Goal: Transaction & Acquisition: Book appointment/travel/reservation

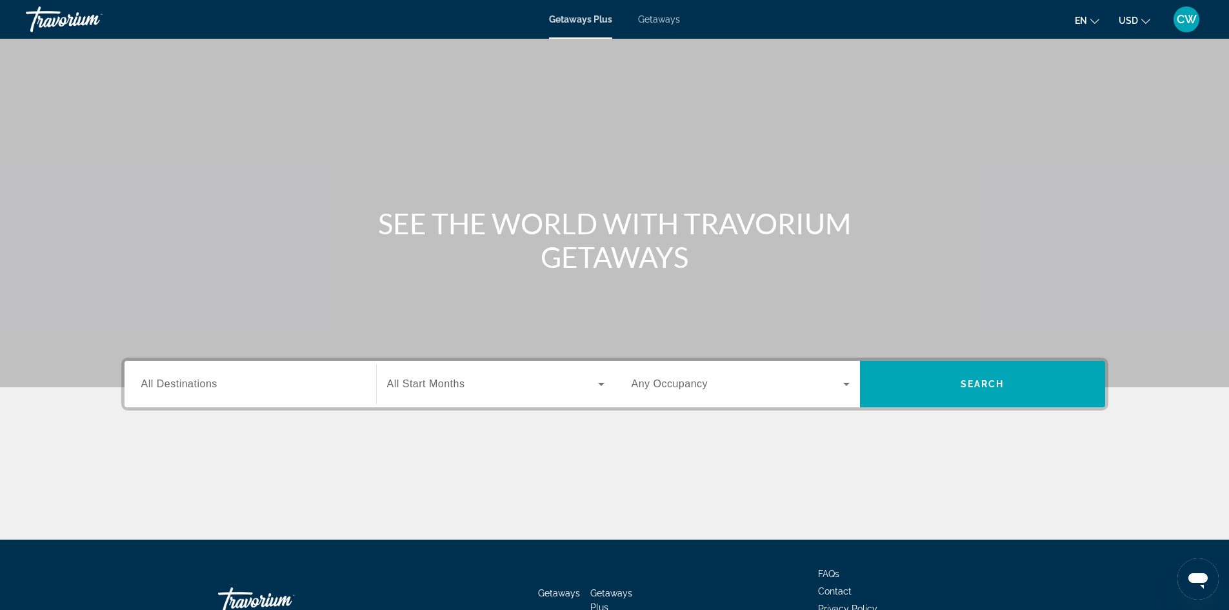
click at [344, 374] on div "Search widget" at bounding box center [250, 384] width 218 height 37
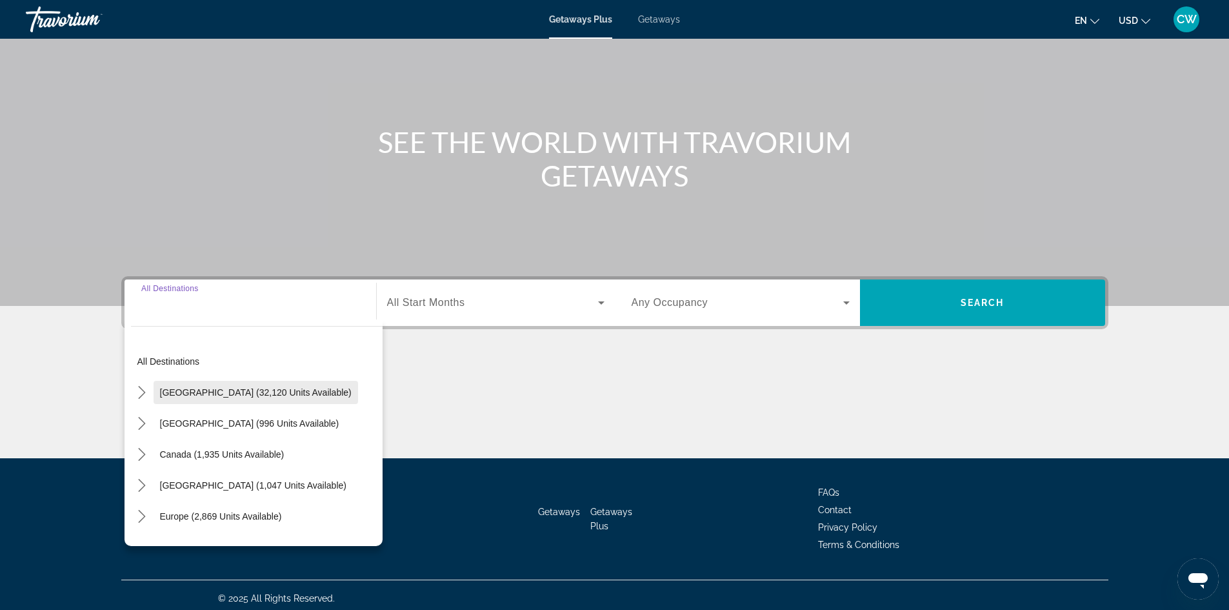
scroll to position [88, 0]
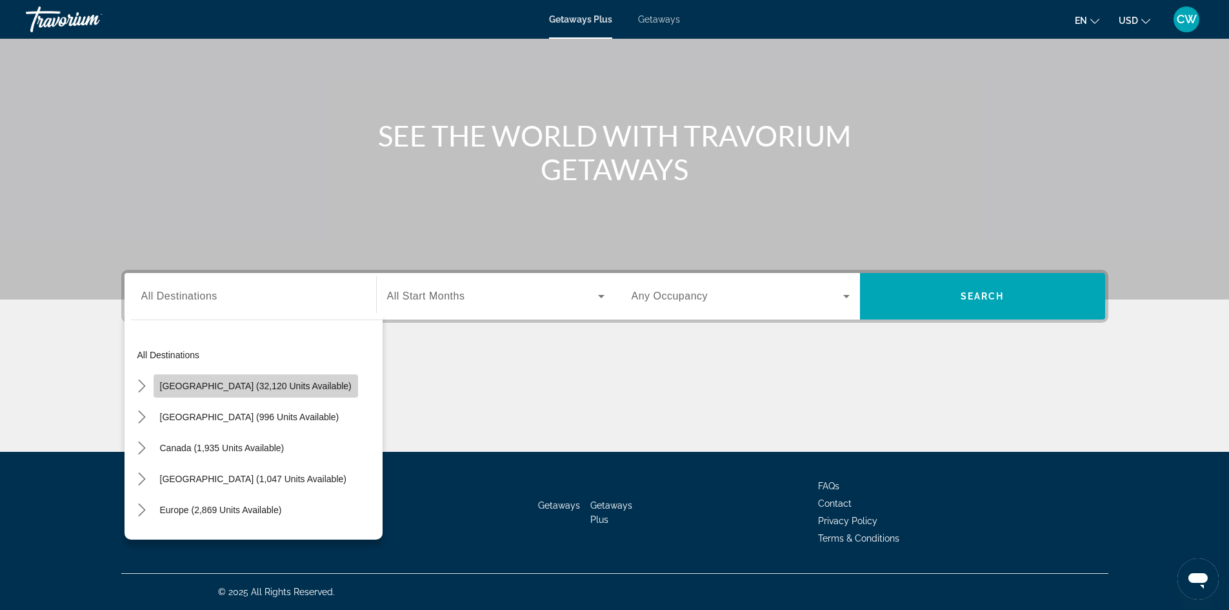
click at [269, 386] on span "United States (32,120 units available)" at bounding box center [256, 386] width 192 height 10
type input "**********"
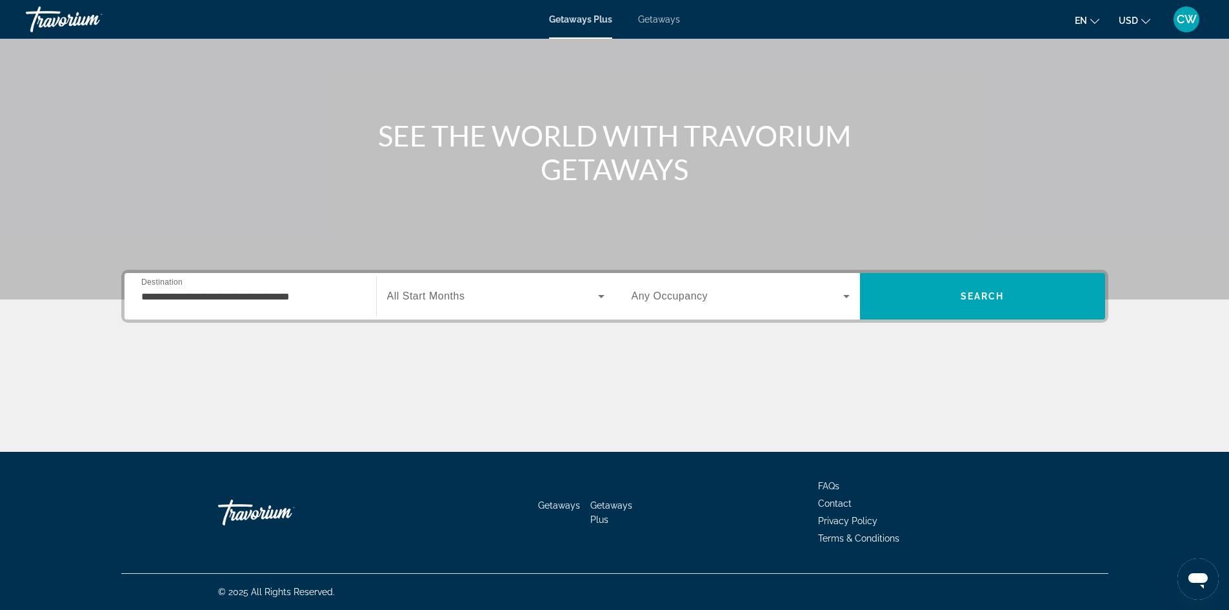
click at [461, 294] on span "All Start Months" at bounding box center [426, 295] width 78 height 11
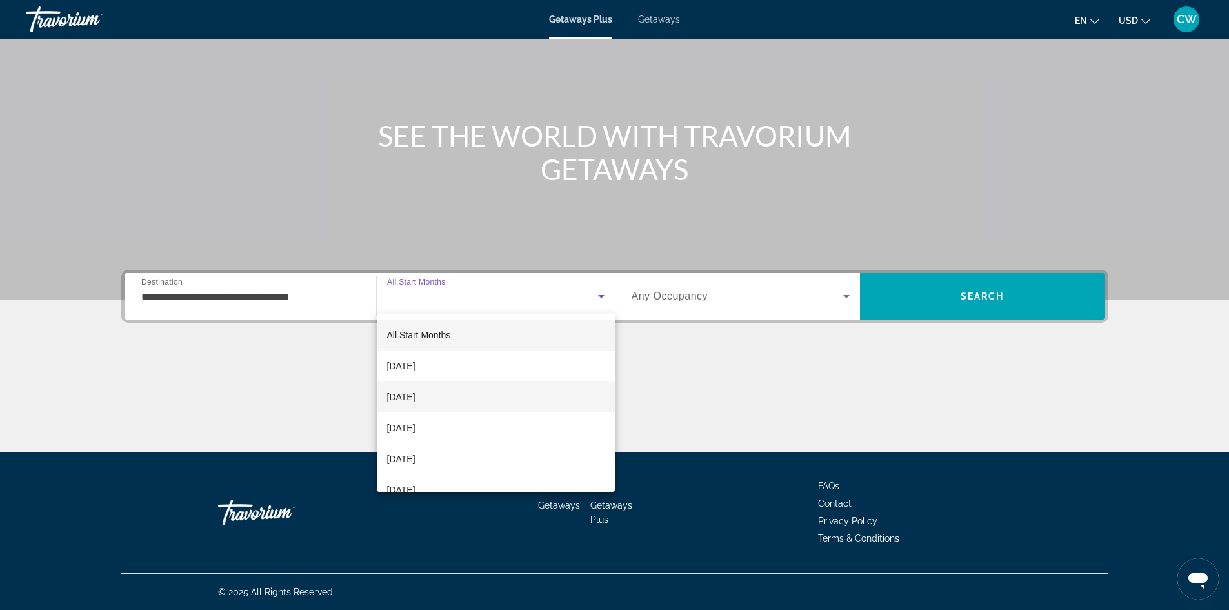
click at [415, 397] on span "November 2025" at bounding box center [401, 396] width 28 height 15
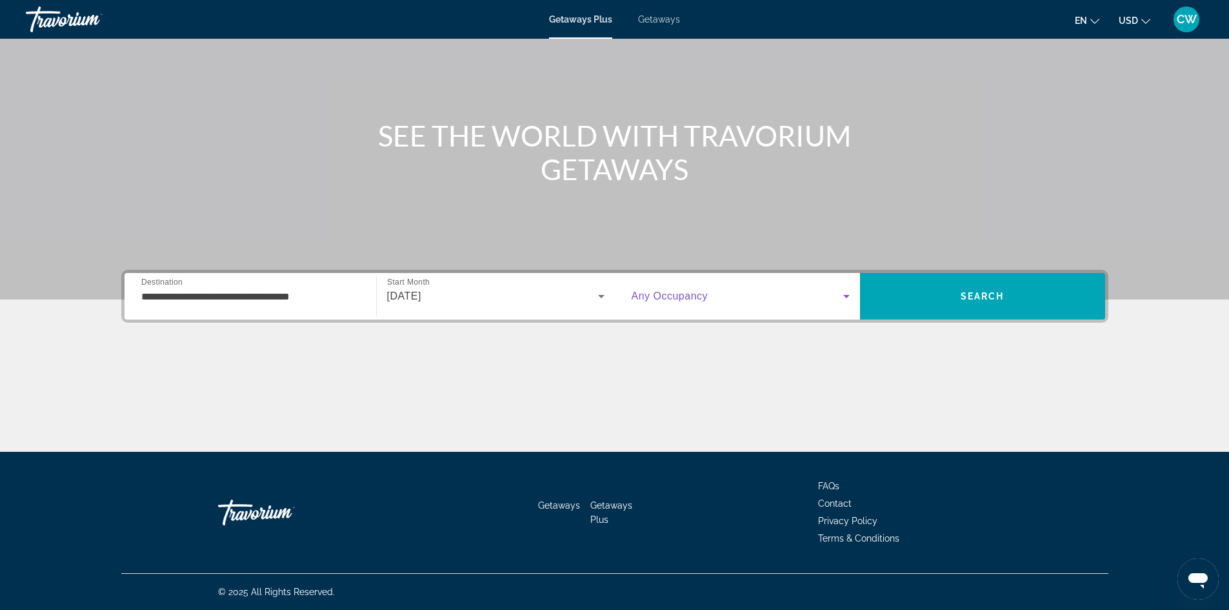
click at [848, 296] on icon "Search widget" at bounding box center [846, 295] width 15 height 15
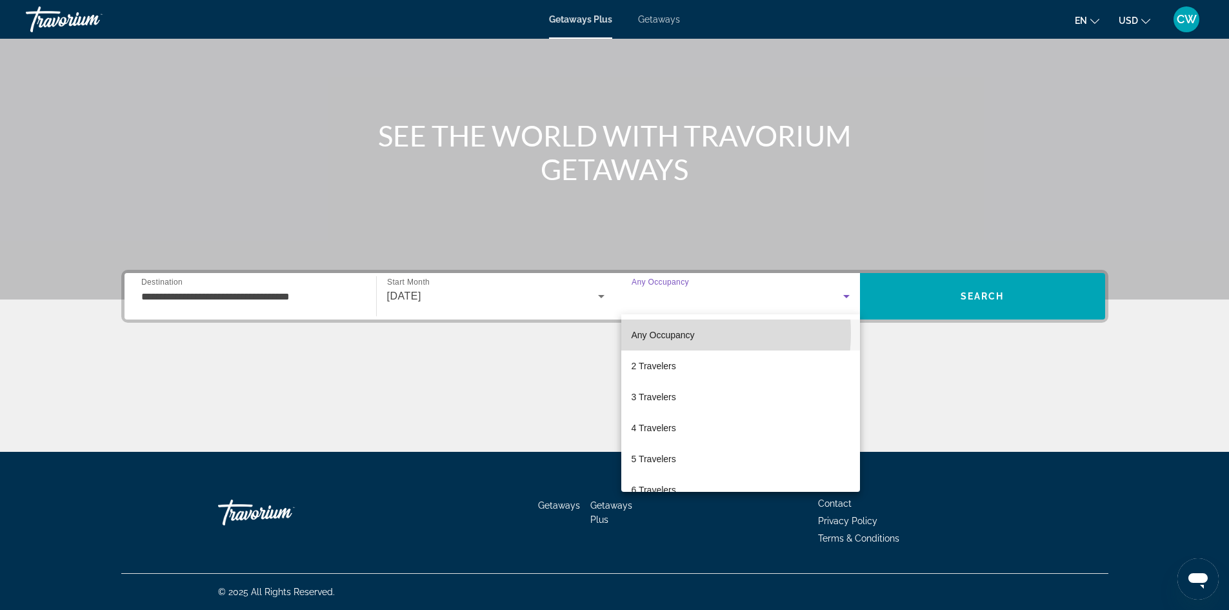
click at [672, 333] on span "Any Occupancy" at bounding box center [663, 335] width 63 height 10
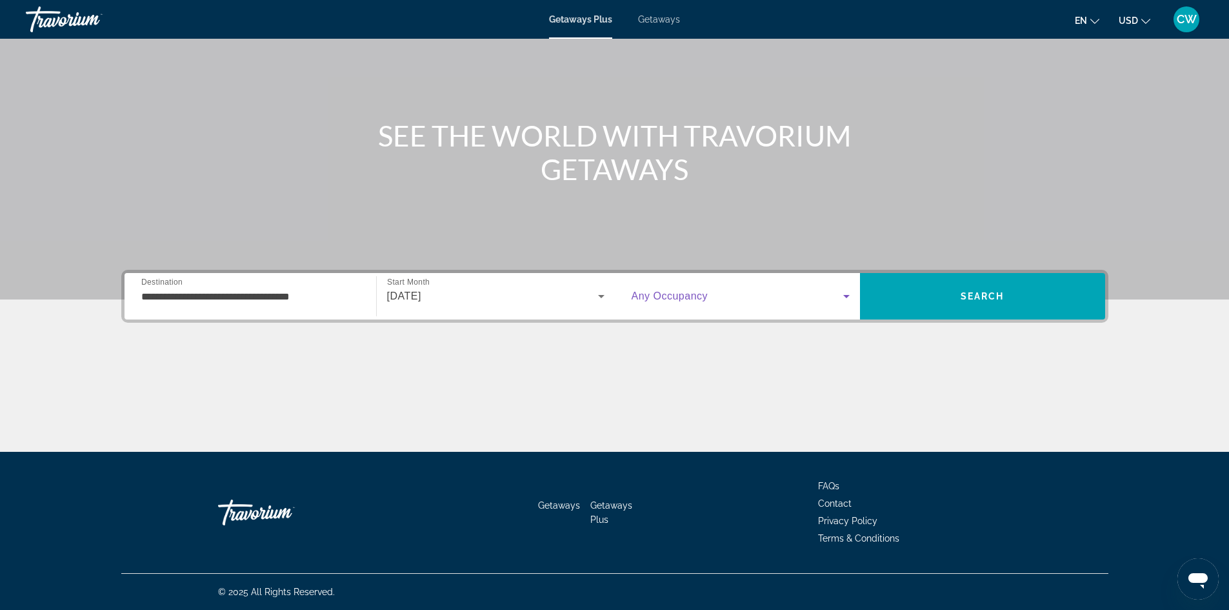
click at [843, 299] on icon "Search widget" at bounding box center [846, 295] width 15 height 15
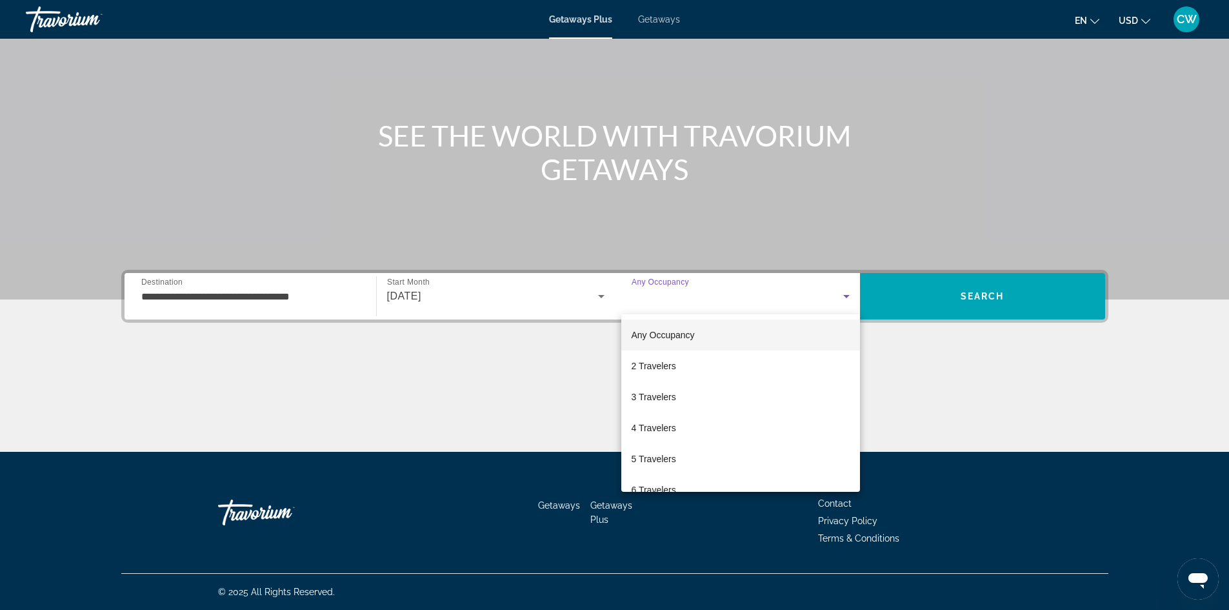
click at [943, 303] on div at bounding box center [614, 305] width 1229 height 610
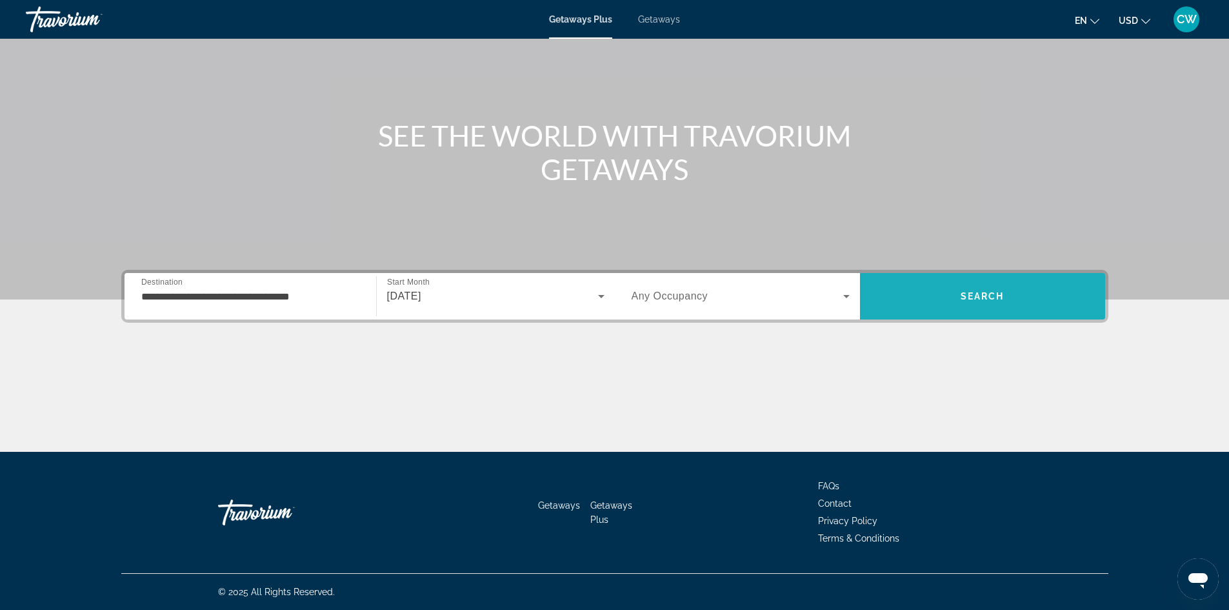
click at [943, 303] on span "Search" at bounding box center [982, 296] width 245 height 31
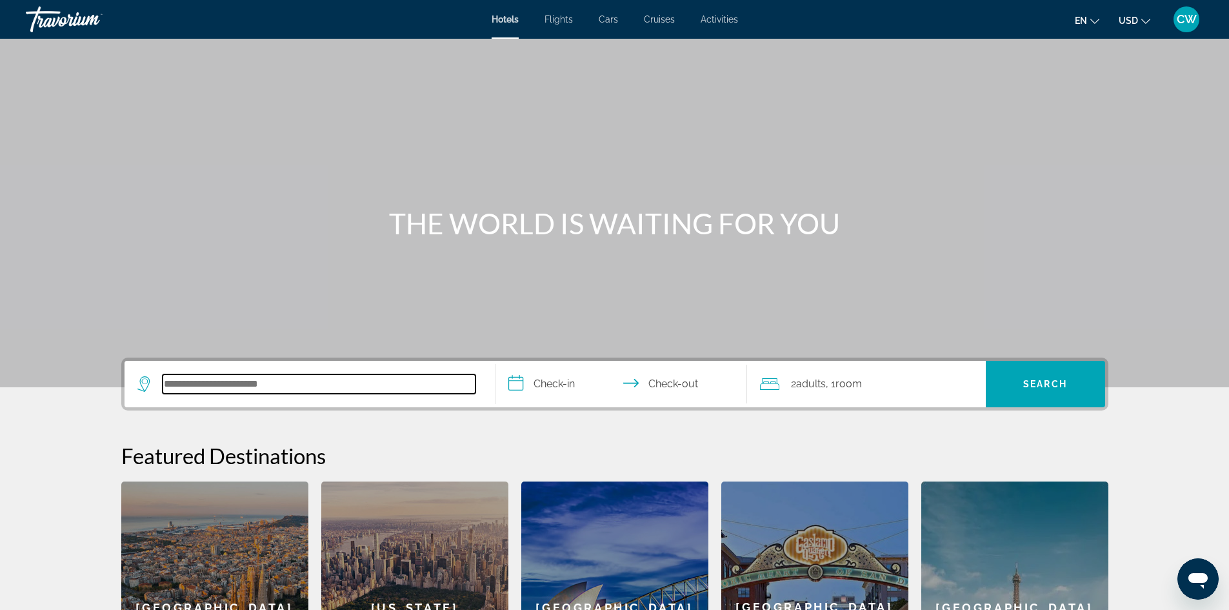
click at [313, 381] on input "Search hotel destination" at bounding box center [319, 383] width 313 height 19
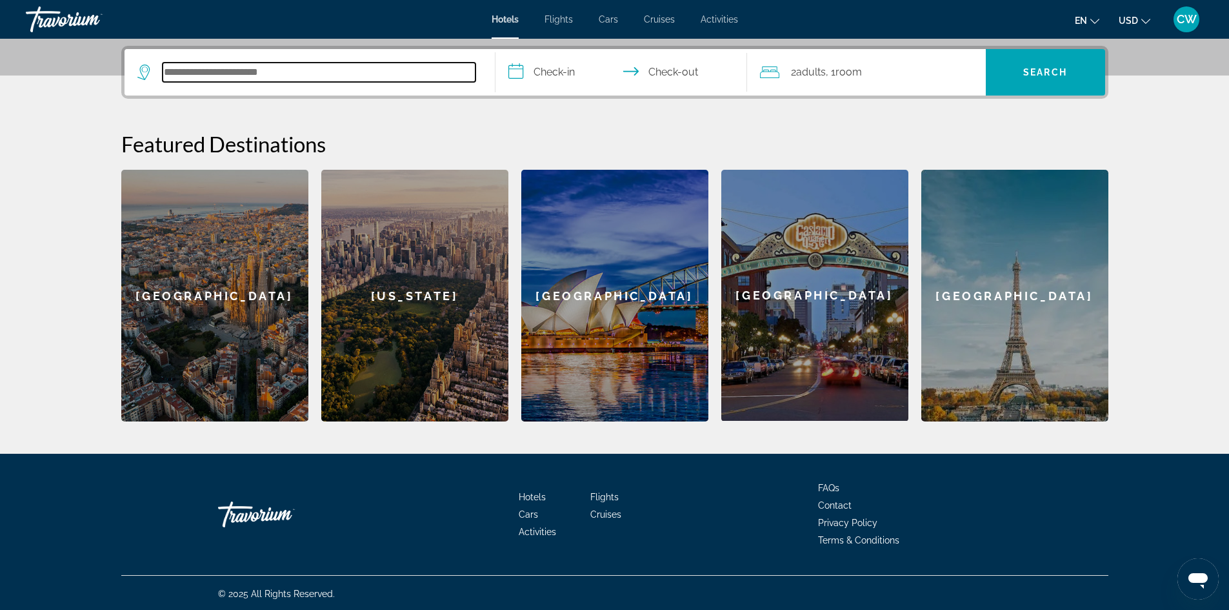
scroll to position [314, 0]
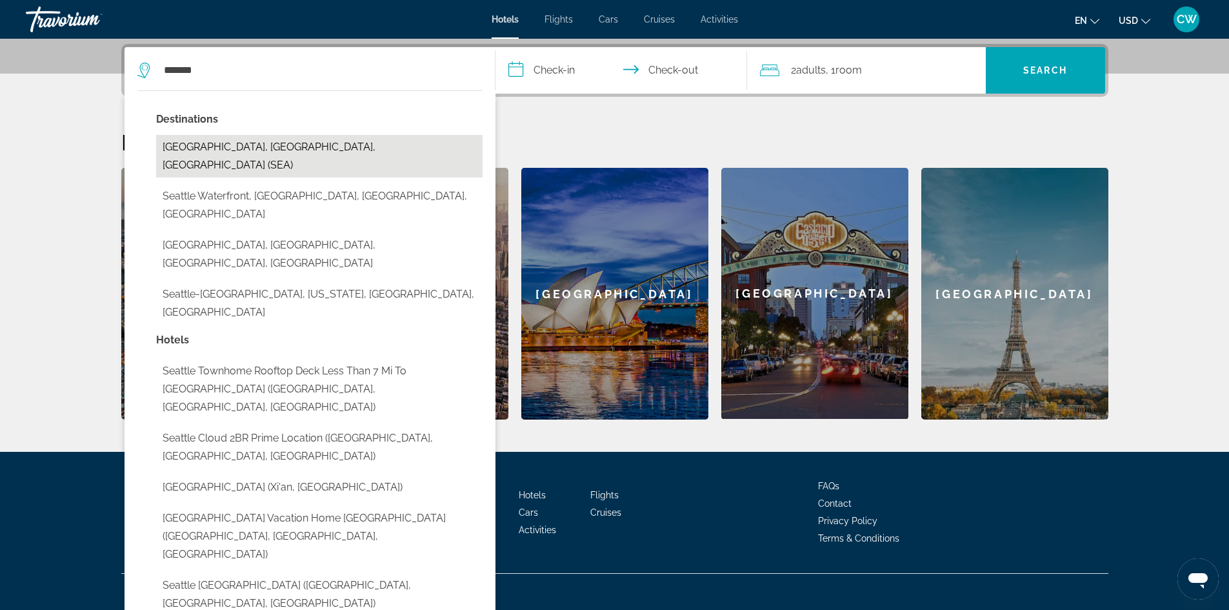
click at [232, 150] on button "[GEOGRAPHIC_DATA], [GEOGRAPHIC_DATA], [GEOGRAPHIC_DATA] (SEA)" at bounding box center [319, 156] width 326 height 43
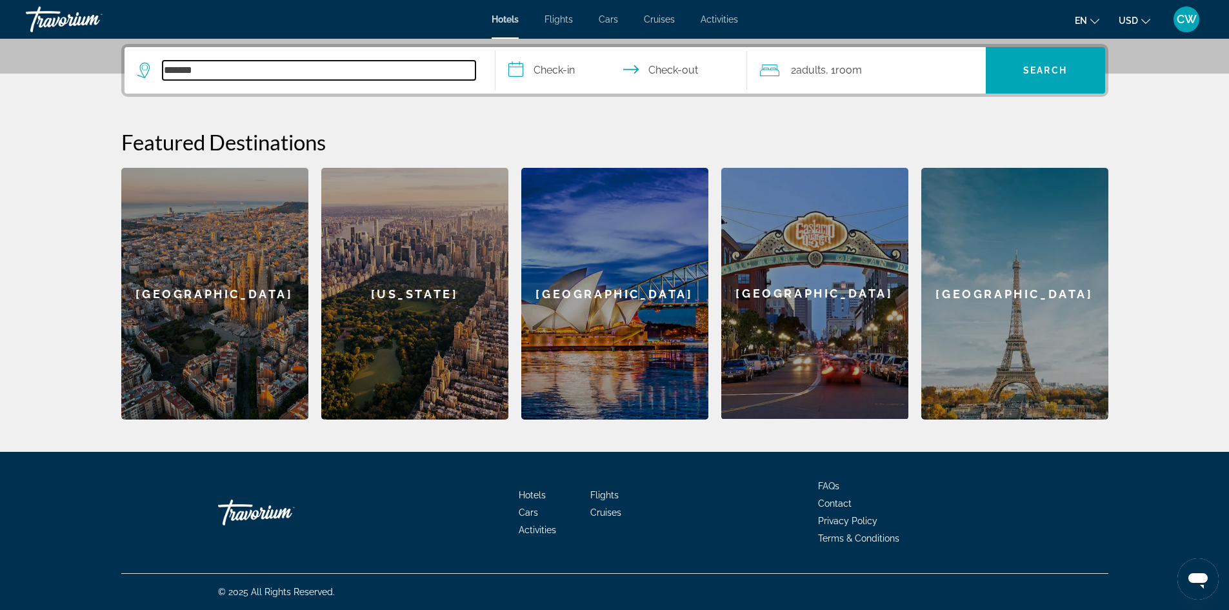
type input "**********"
click at [561, 72] on input "**********" at bounding box center [623, 72] width 257 height 50
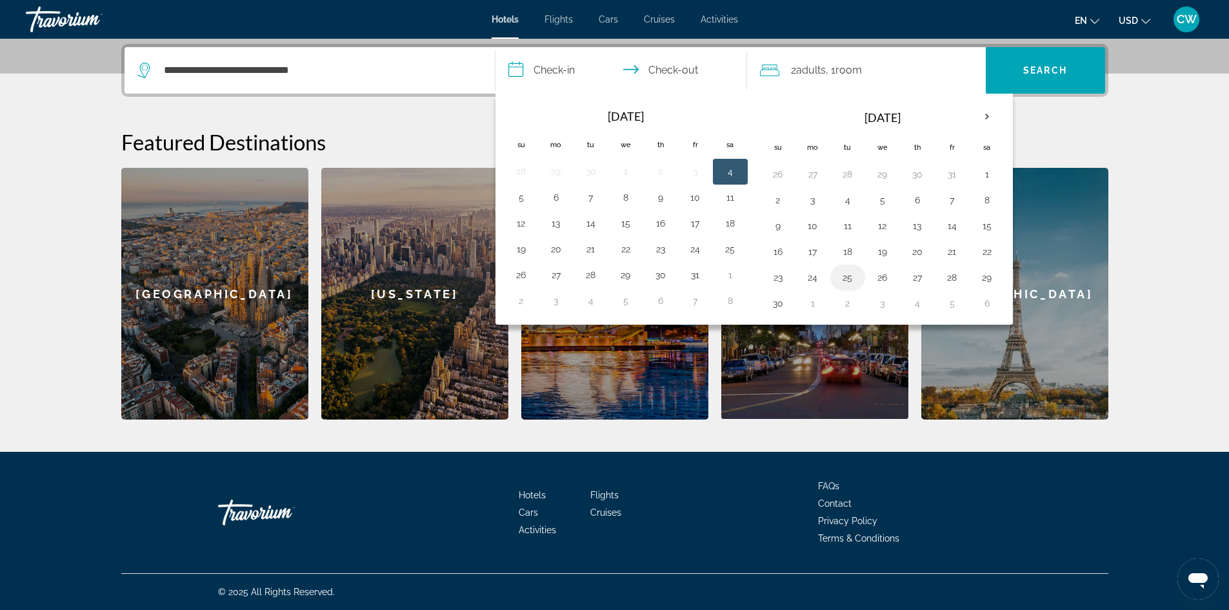
click at [843, 274] on button "25" at bounding box center [847, 277] width 21 height 18
click at [953, 257] on button "21" at bounding box center [952, 252] width 21 height 18
type input "**********"
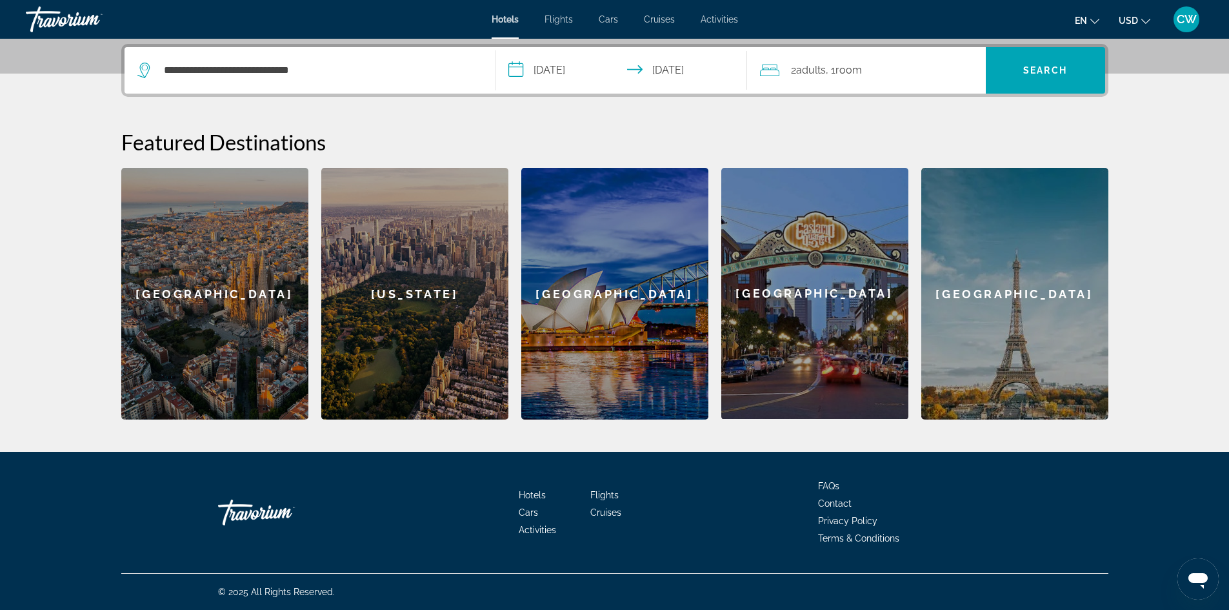
click at [818, 72] on span "Adults" at bounding box center [811, 70] width 30 height 12
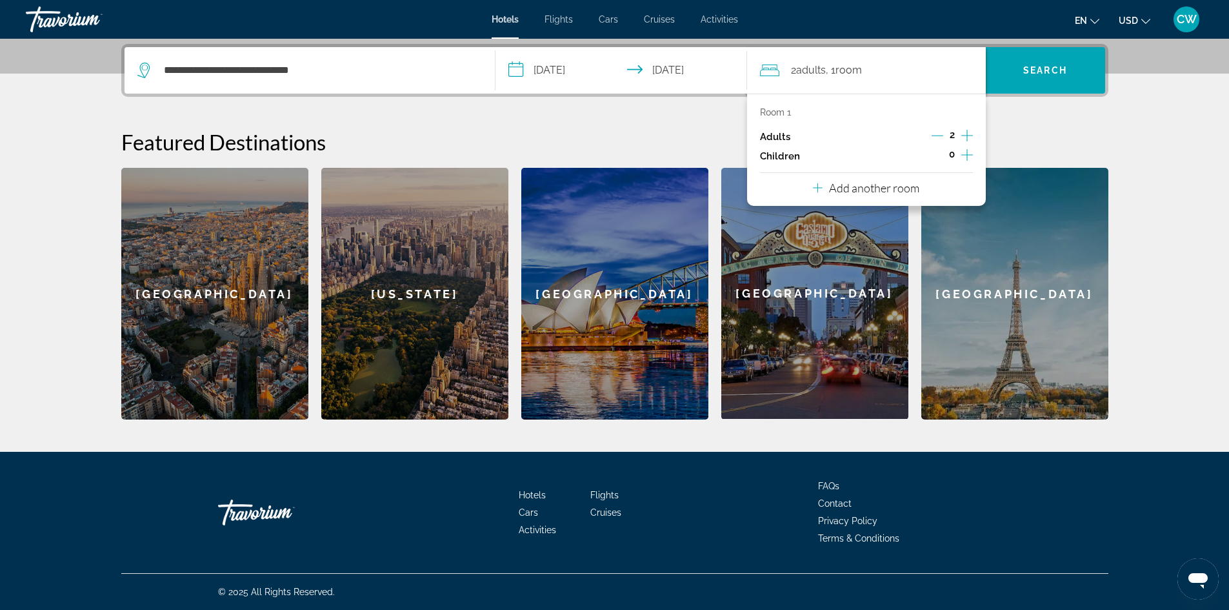
click at [965, 155] on icon "Increment children" at bounding box center [967, 154] width 12 height 15
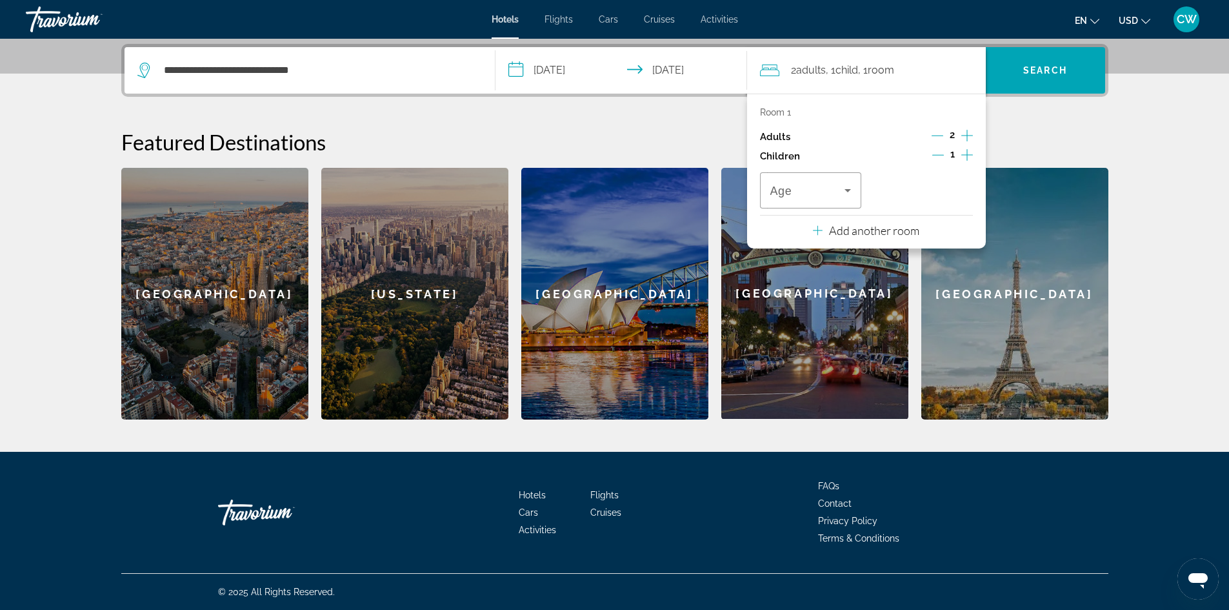
click at [941, 154] on icon "Decrement children" at bounding box center [938, 155] width 12 height 12
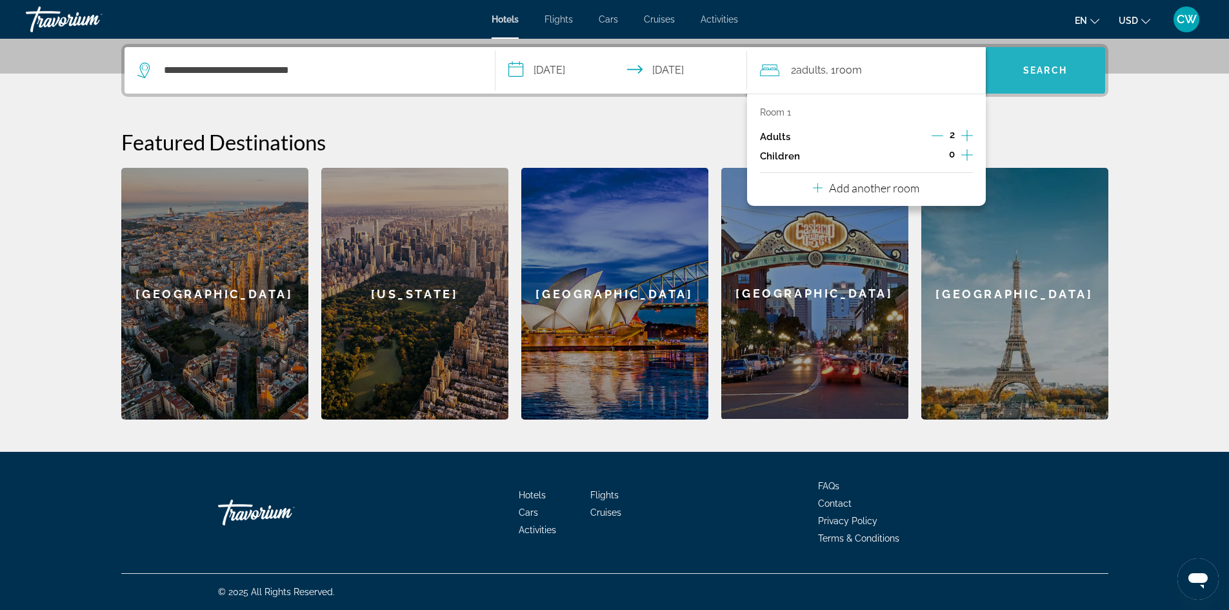
click at [1010, 82] on span "Search" at bounding box center [1045, 70] width 119 height 31
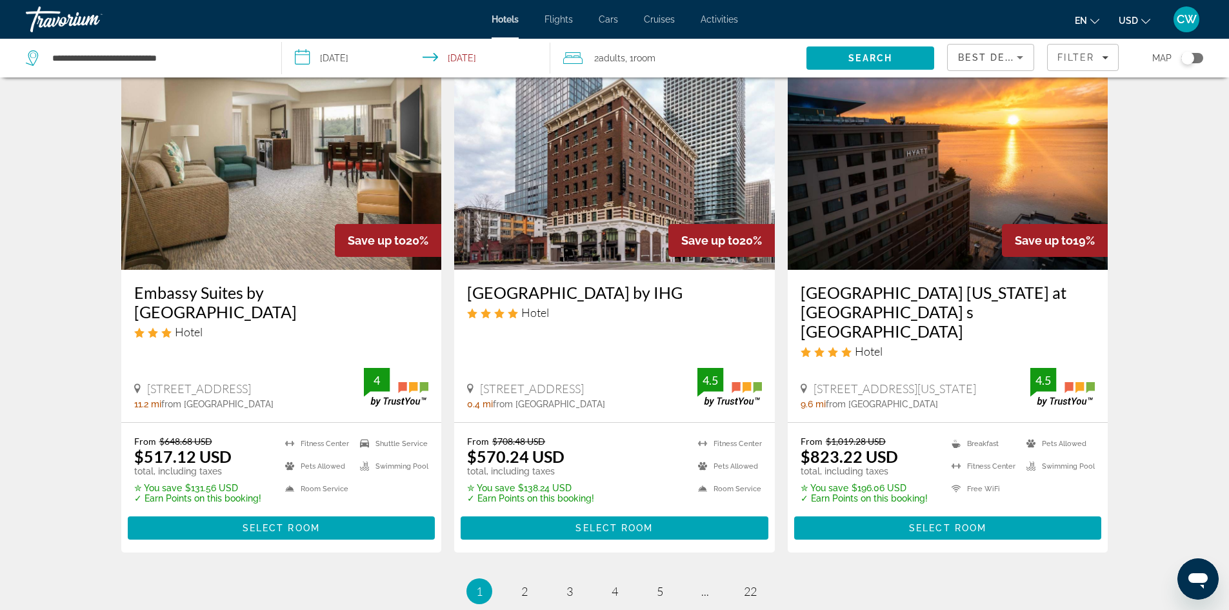
scroll to position [1579, 0]
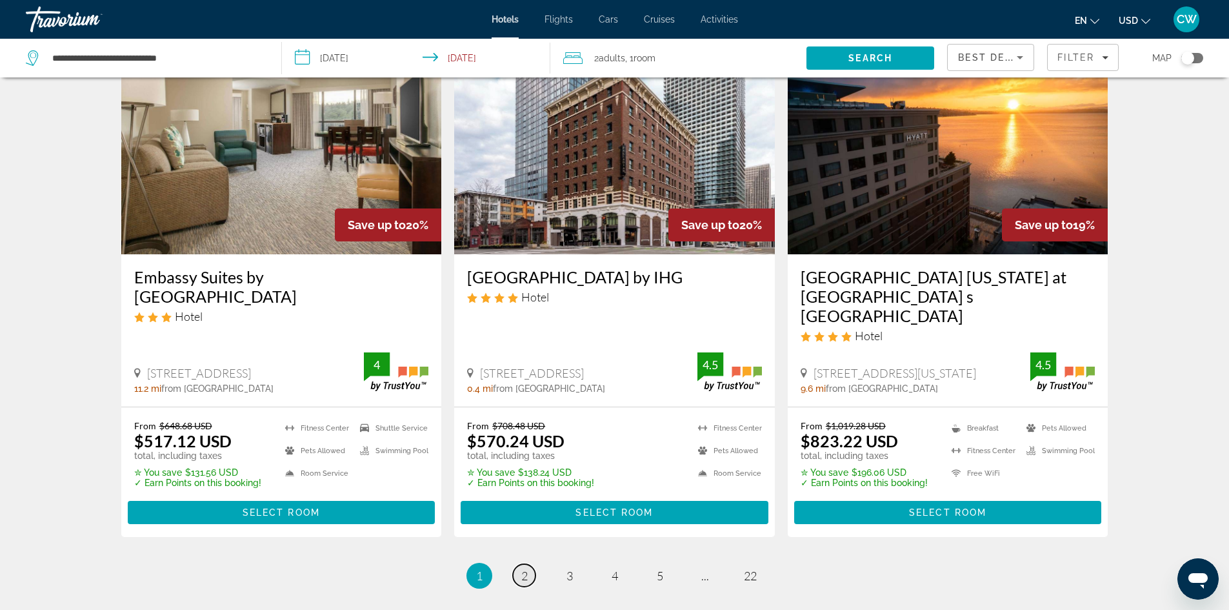
click at [523, 568] on span "2" at bounding box center [524, 575] width 6 height 14
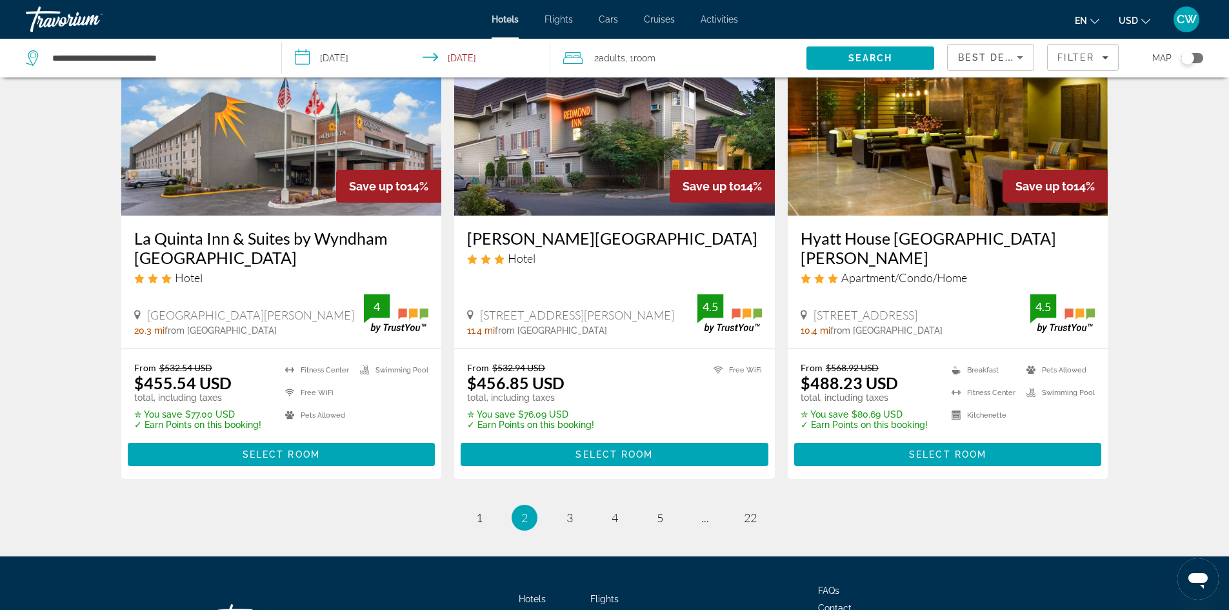
scroll to position [1660, 0]
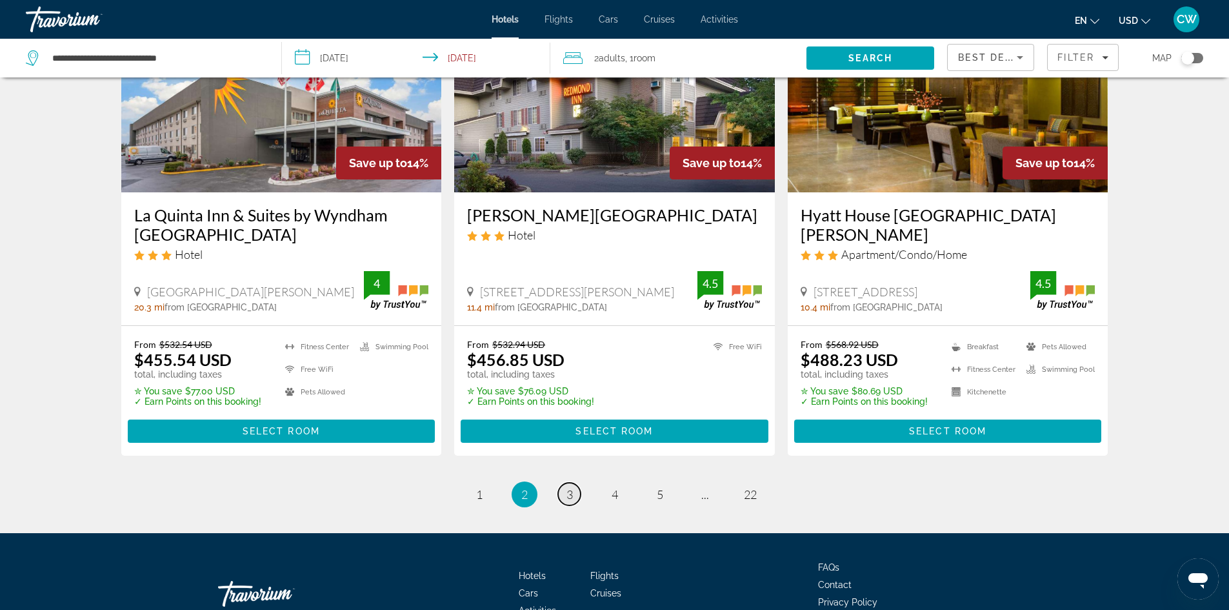
click at [568, 487] on span "3" at bounding box center [569, 494] width 6 height 14
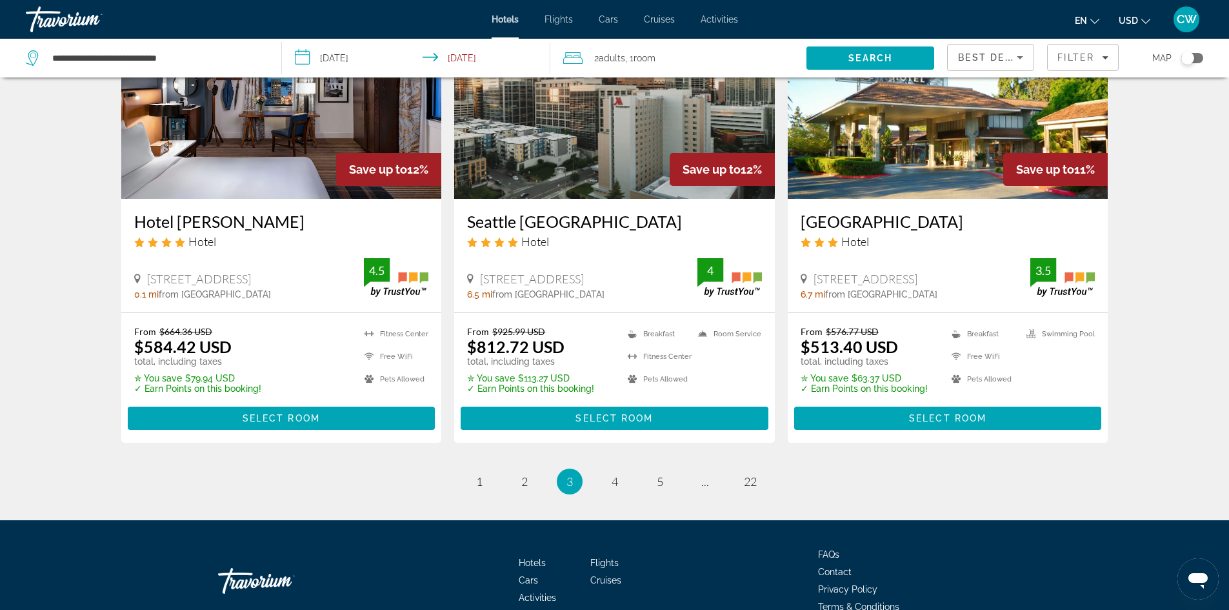
scroll to position [1659, 0]
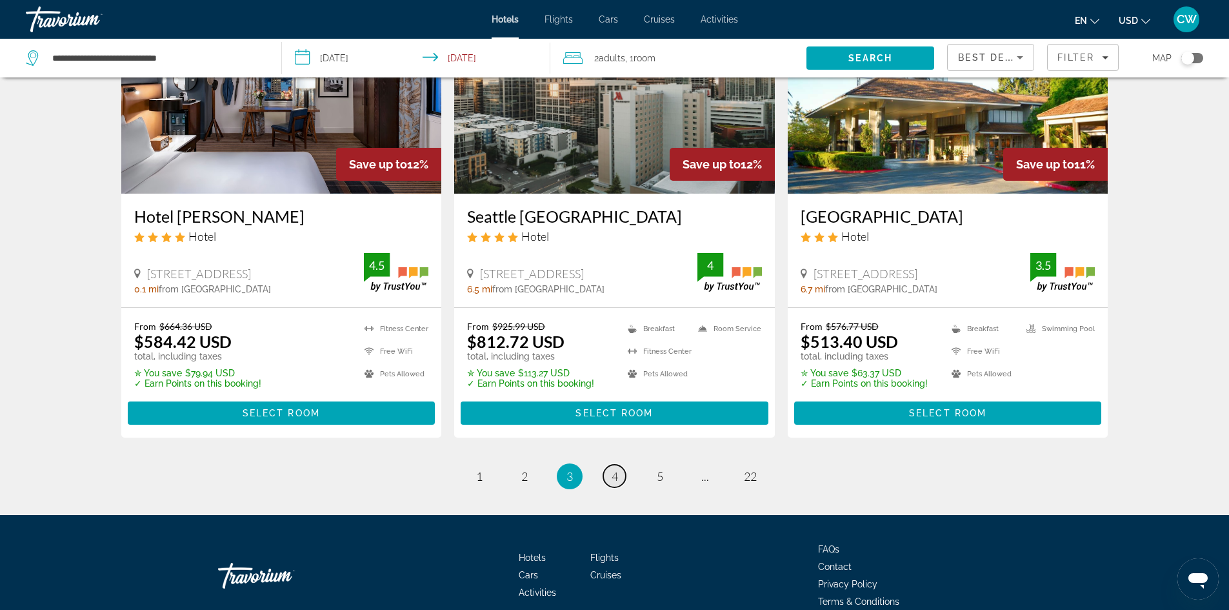
click at [617, 469] on span "4" at bounding box center [615, 476] width 6 height 14
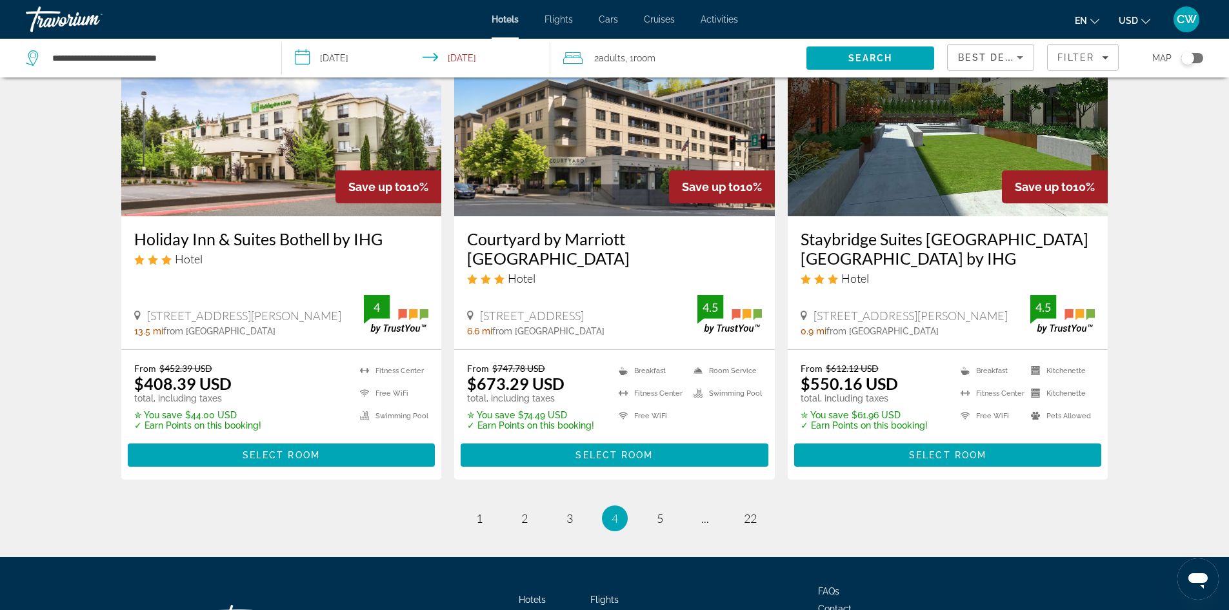
scroll to position [1651, 0]
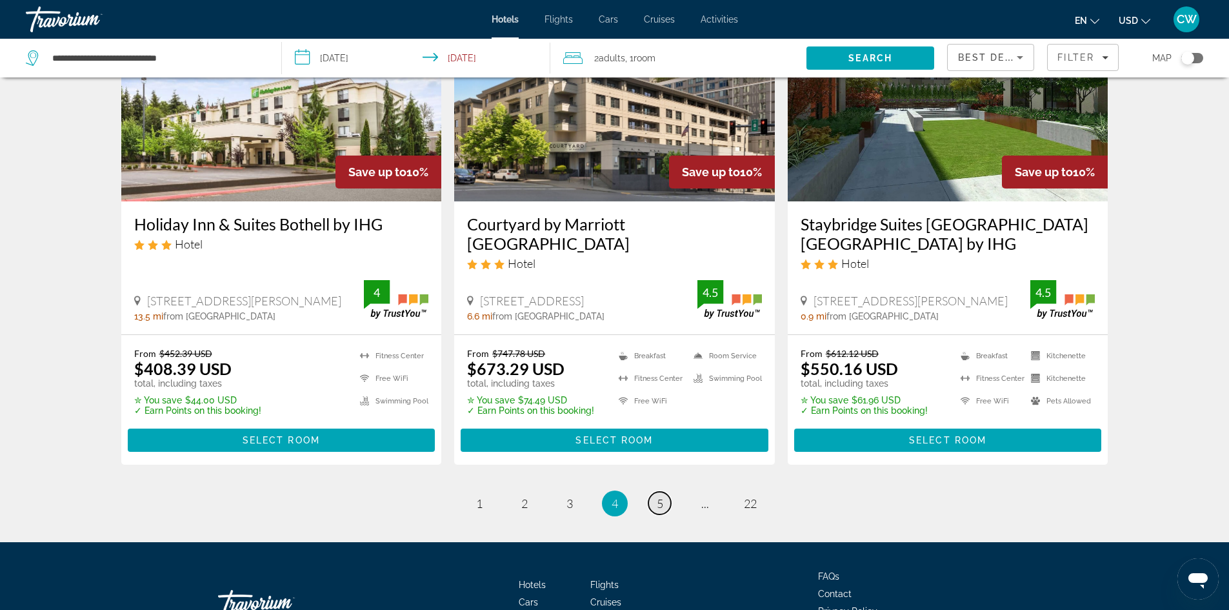
click at [659, 496] on span "5" at bounding box center [660, 503] width 6 height 14
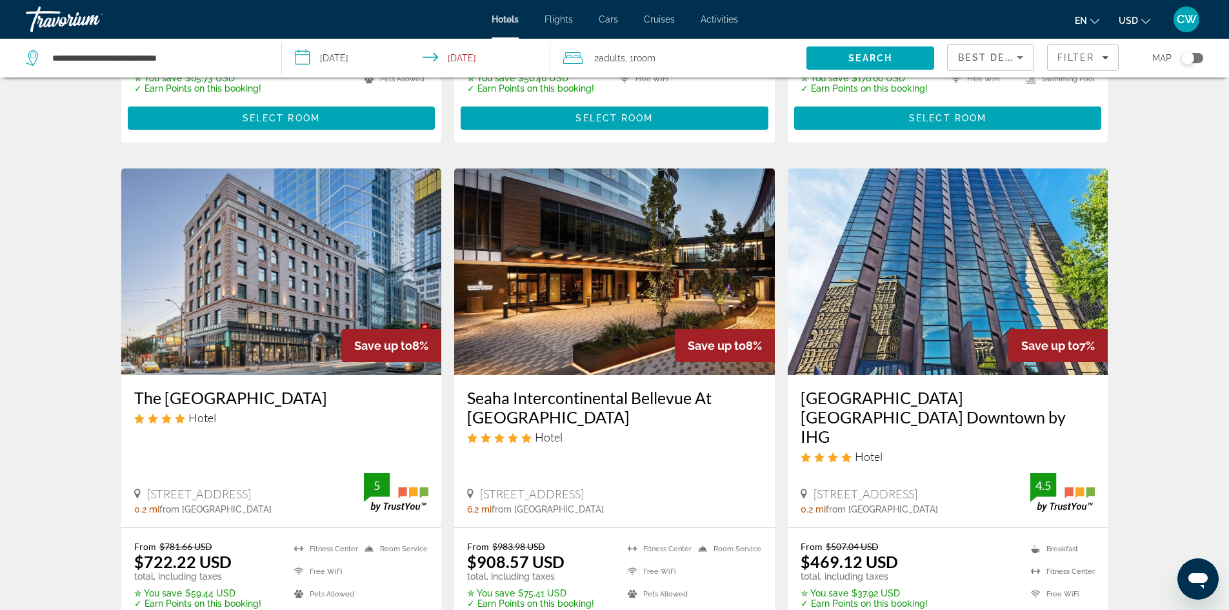
scroll to position [1447, 0]
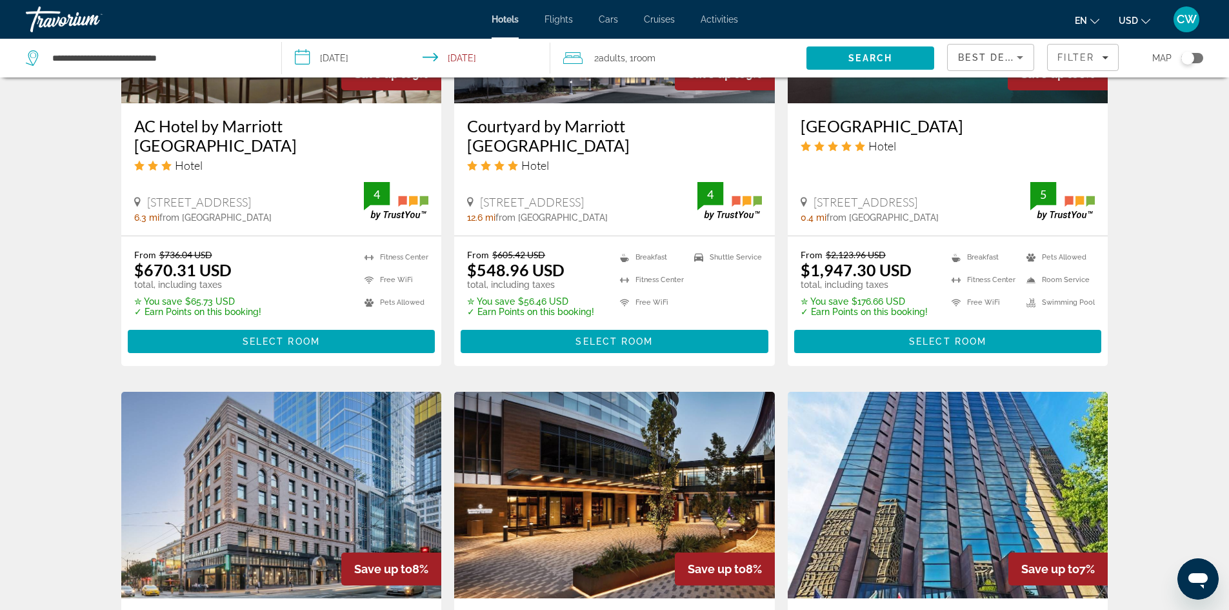
scroll to position [1186, 0]
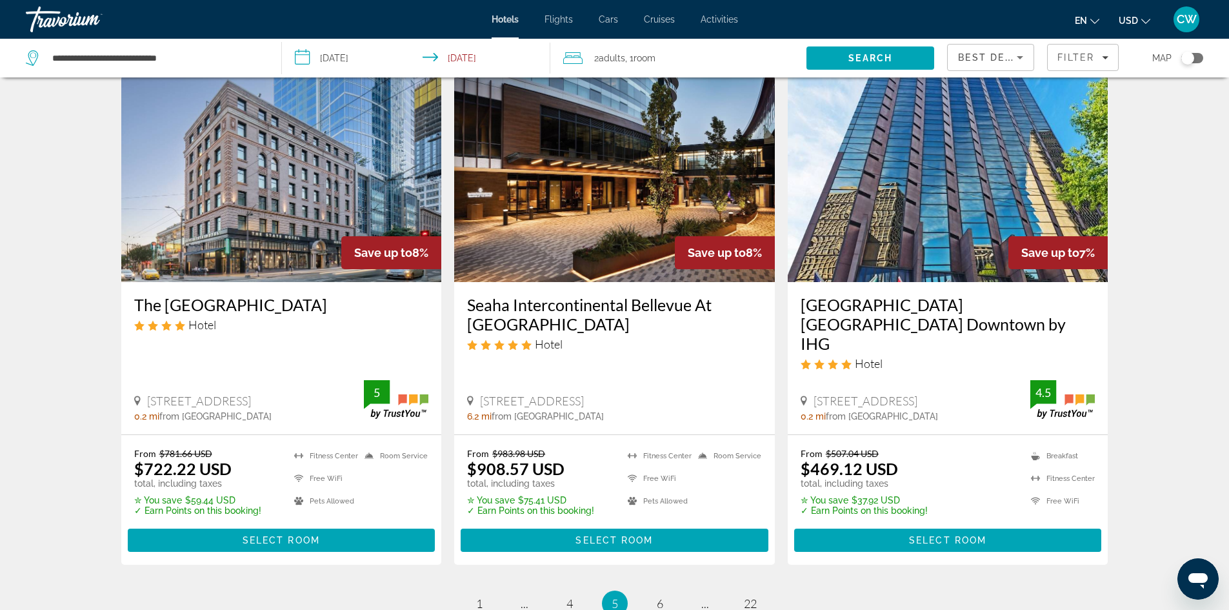
scroll to position [1542, 0]
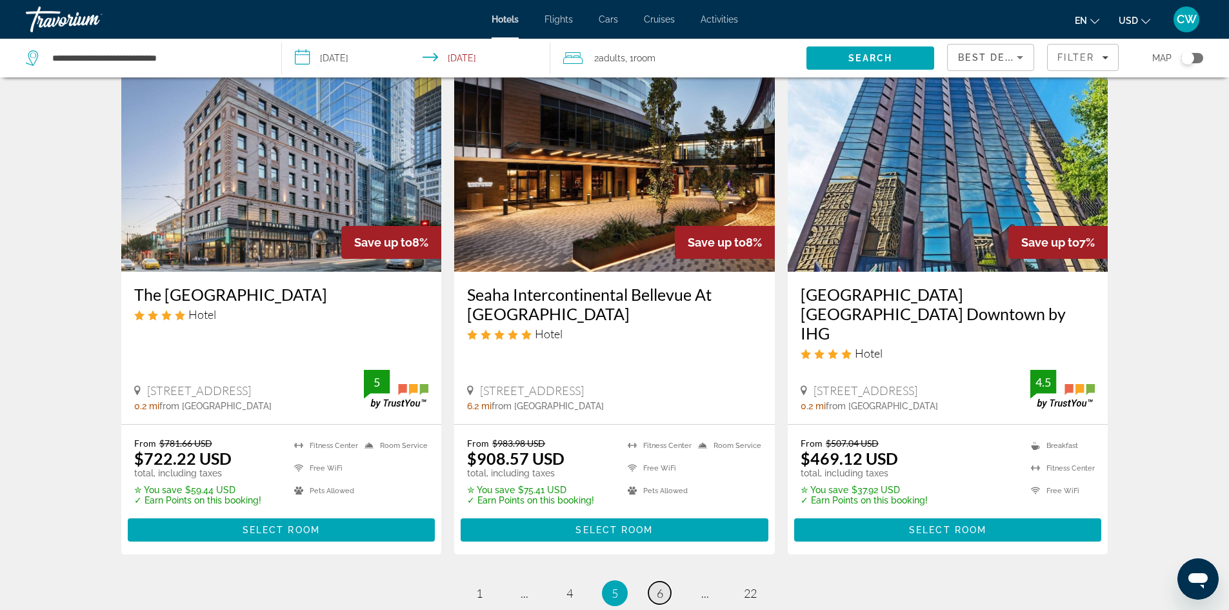
click at [657, 581] on link "page 6" at bounding box center [659, 592] width 23 height 23
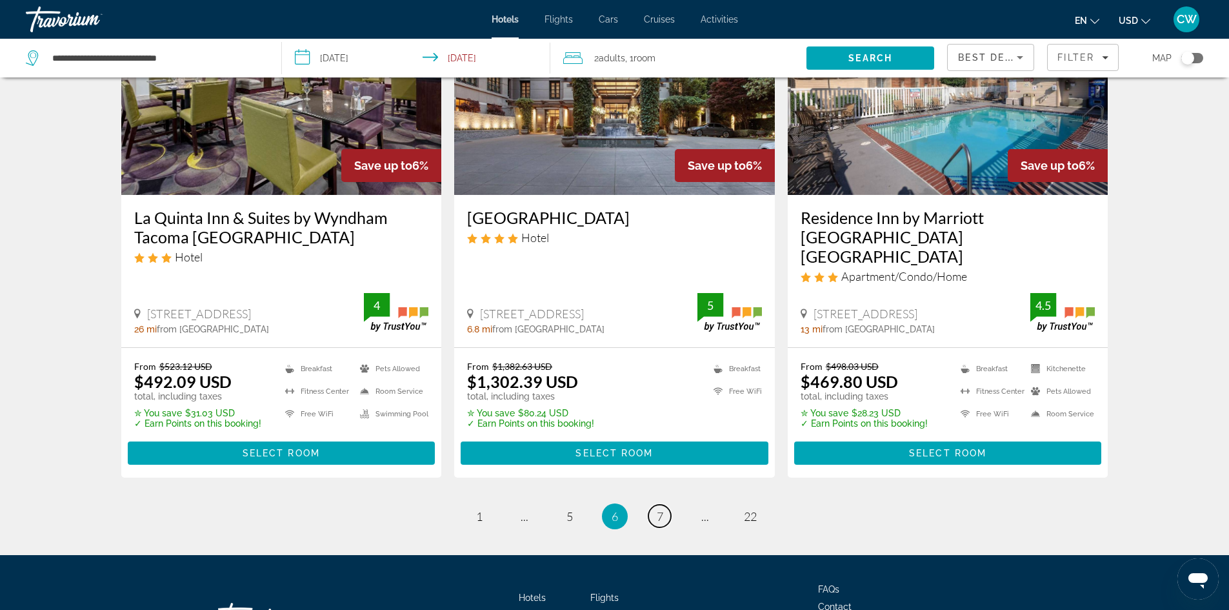
scroll to position [1624, 0]
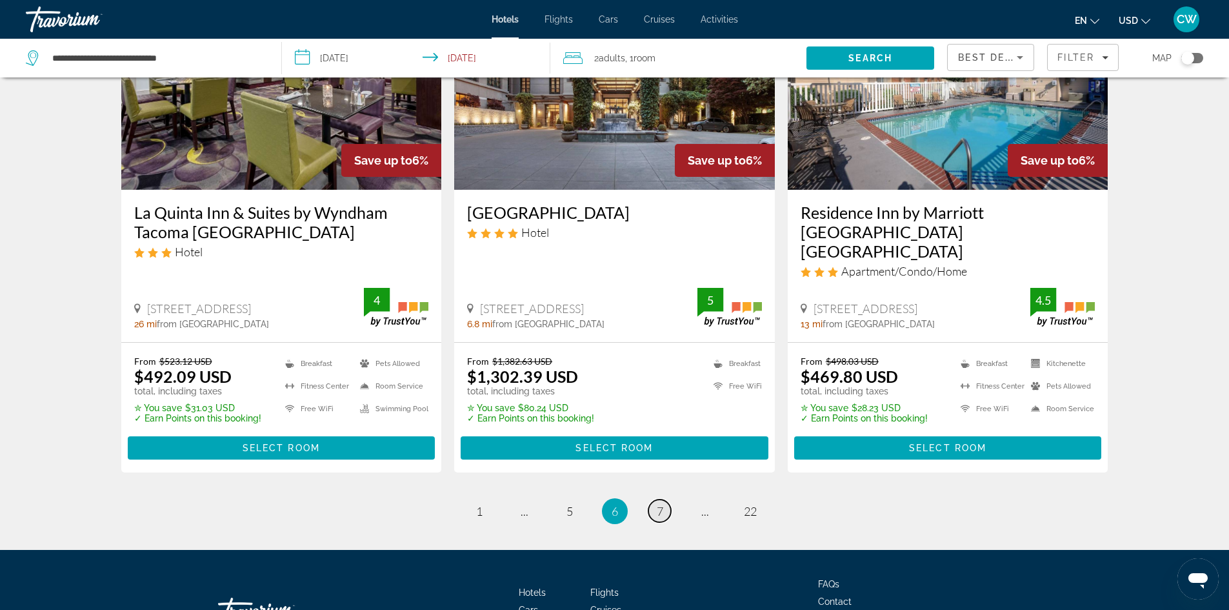
click at [659, 504] on span "7" at bounding box center [660, 511] width 6 height 14
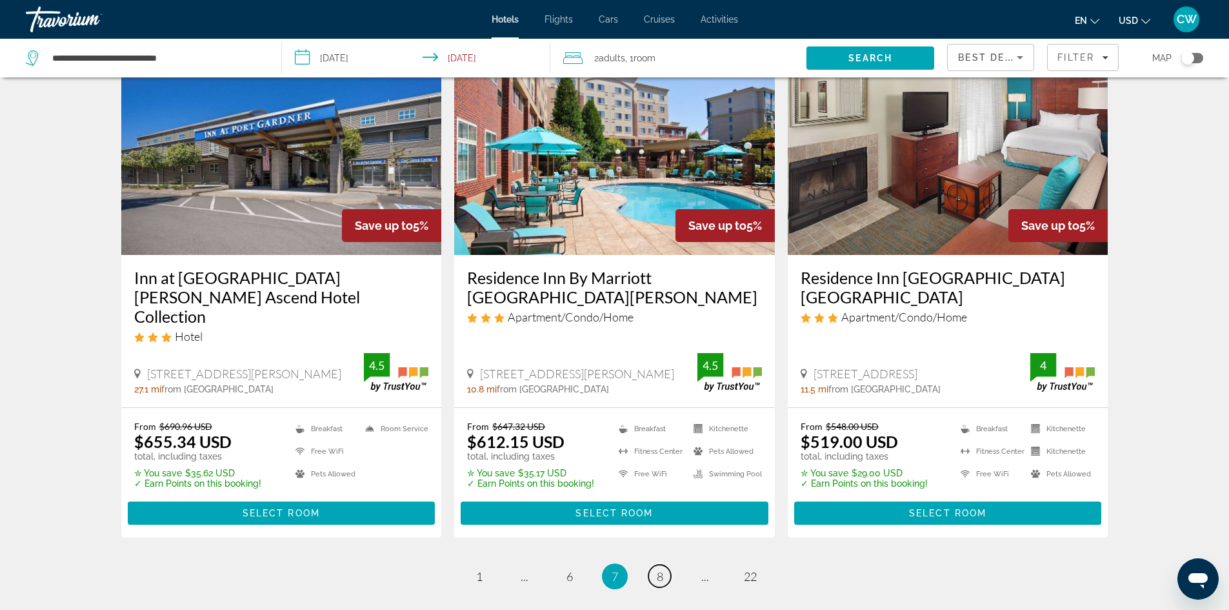
scroll to position [1615, 0]
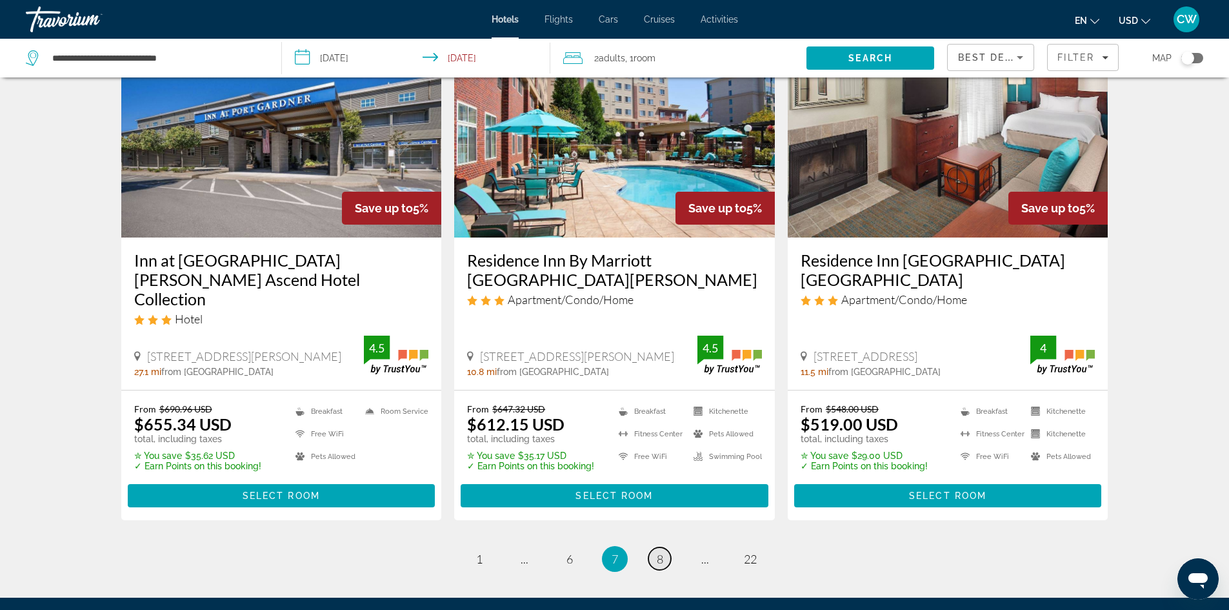
click at [653, 547] on link "page 8" at bounding box center [659, 558] width 23 height 23
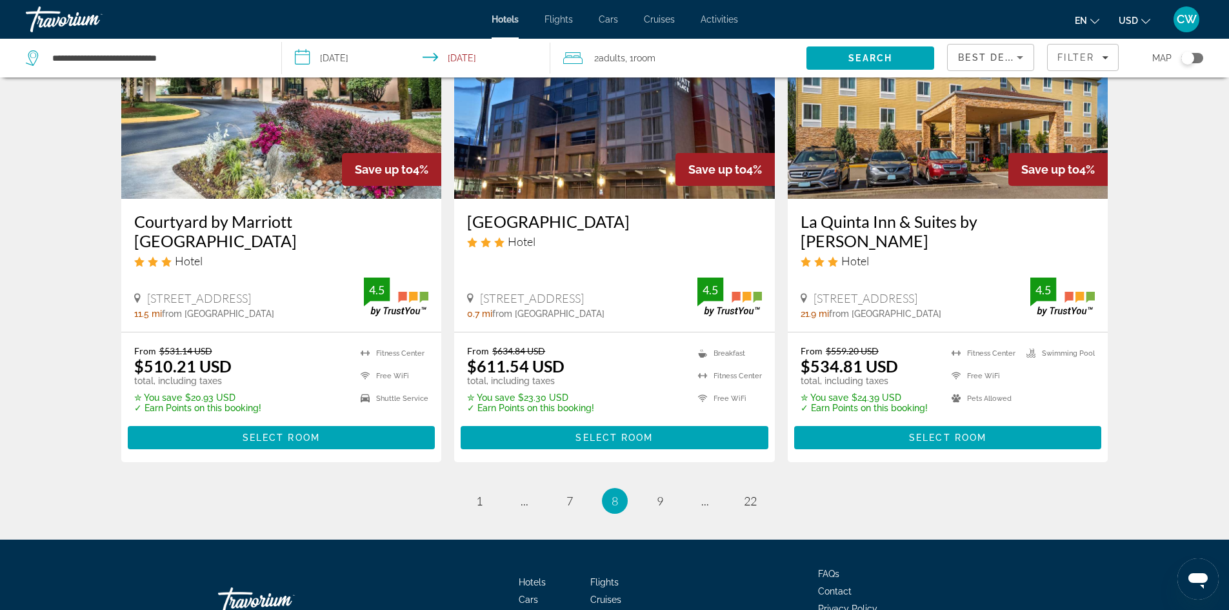
scroll to position [1656, 0]
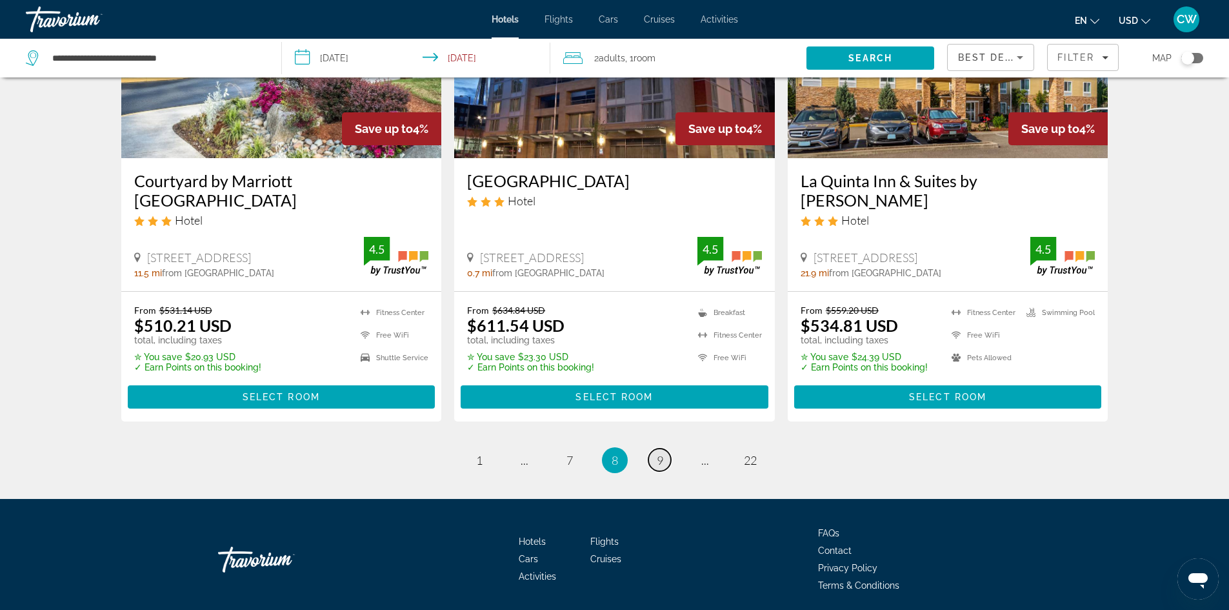
click at [655, 448] on link "page 9" at bounding box center [659, 459] width 23 height 23
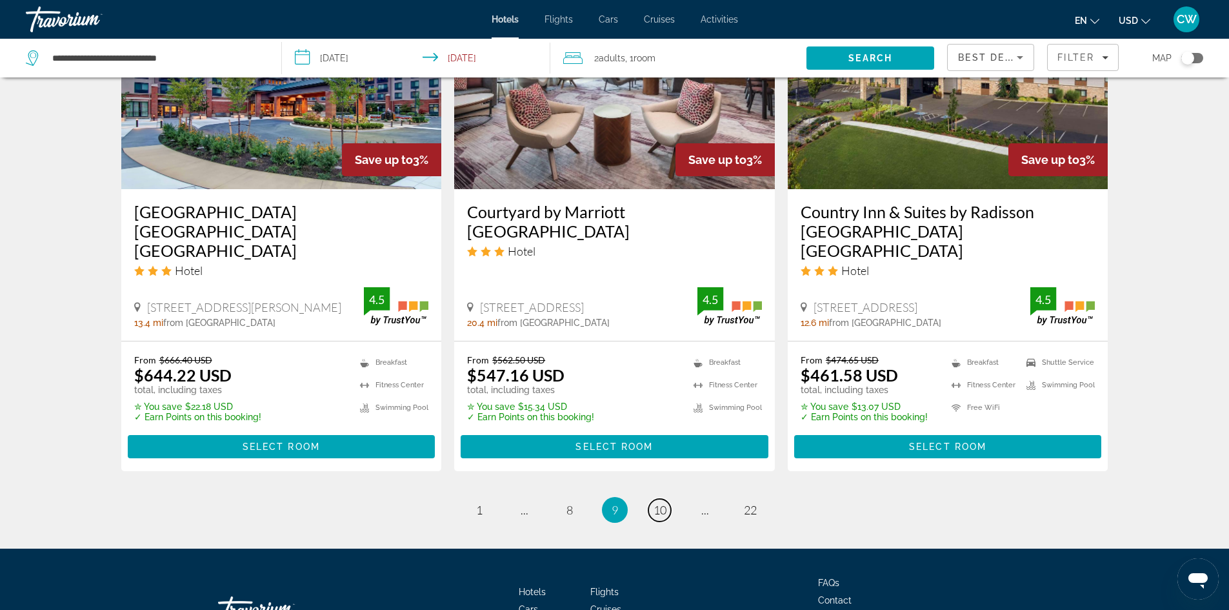
scroll to position [1684, 0]
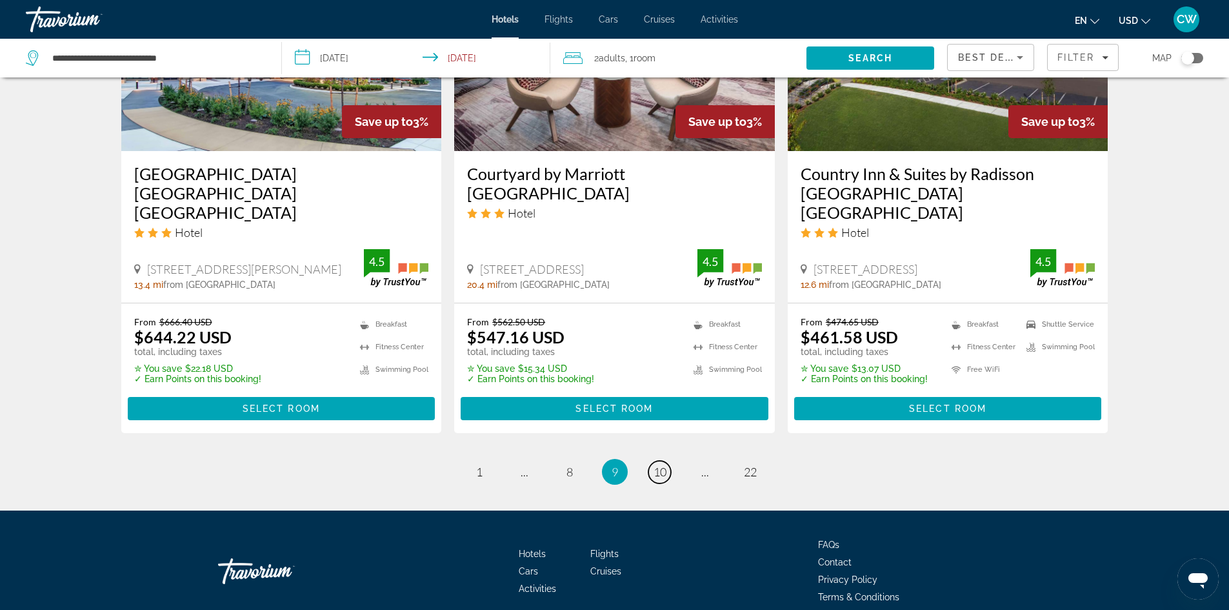
drag, startPoint x: 1234, startPoint y: 508, endPoint x: 26, endPoint y: 37, distance: 1296.0
click at [748, 464] on span "22" at bounding box center [750, 471] width 13 height 14
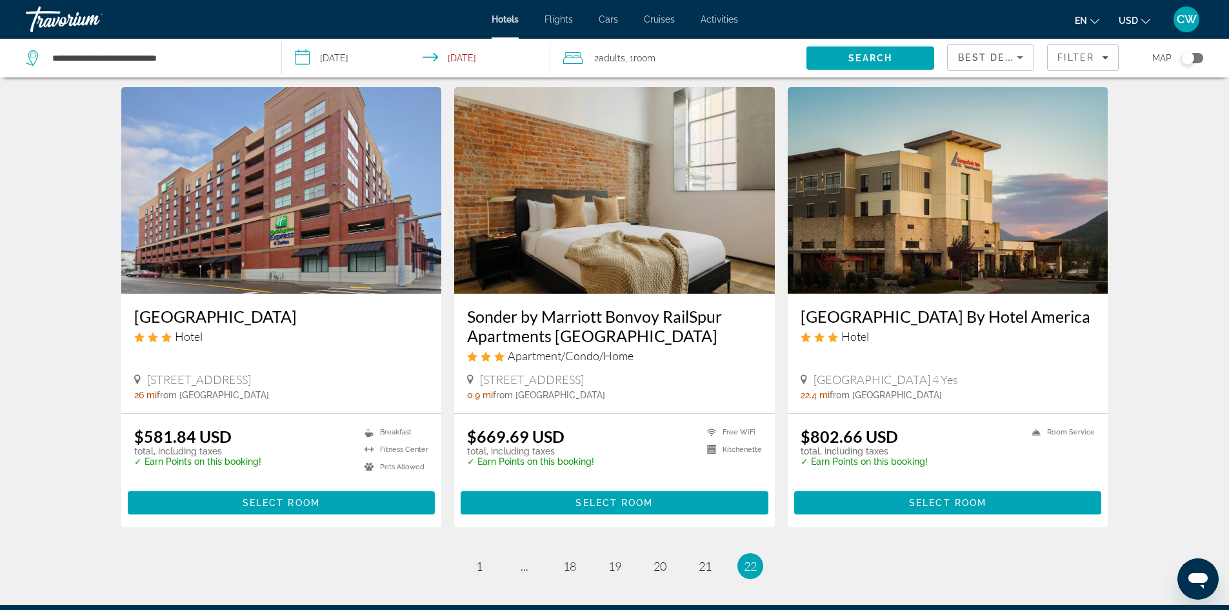
scroll to position [552, 0]
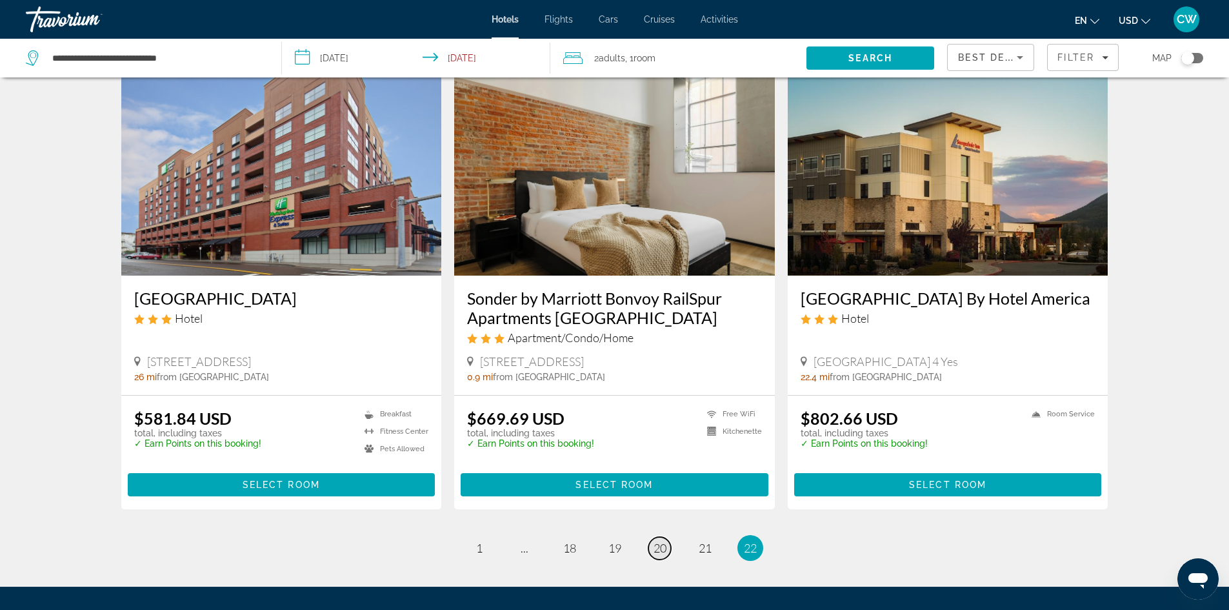
click at [662, 541] on span "20" at bounding box center [659, 548] width 13 height 14
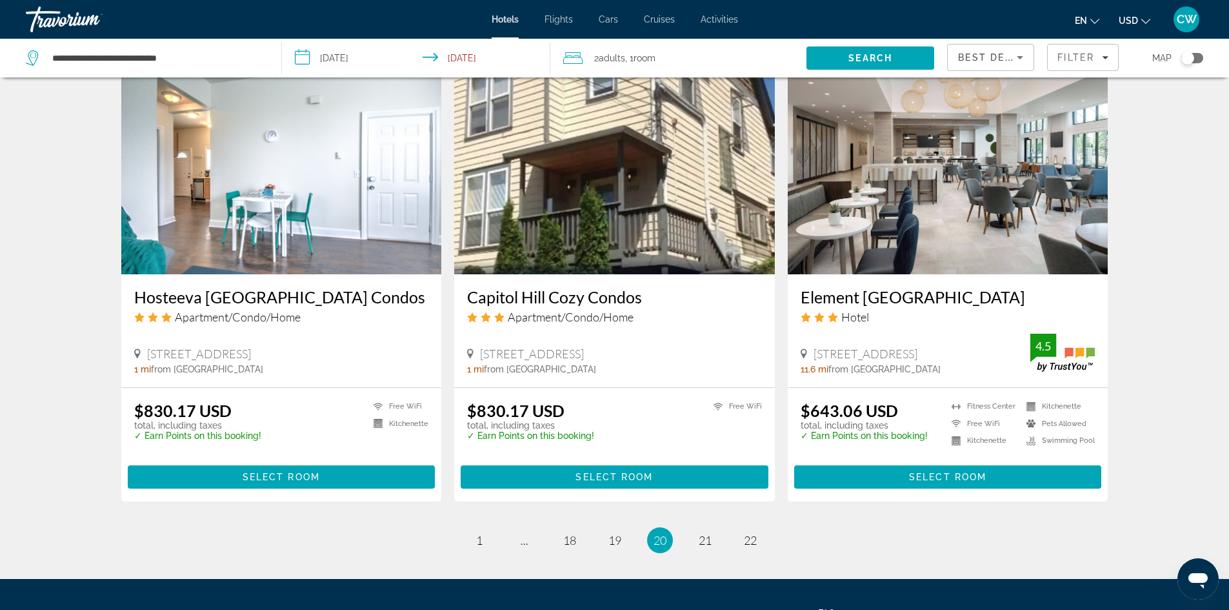
scroll to position [1457, 0]
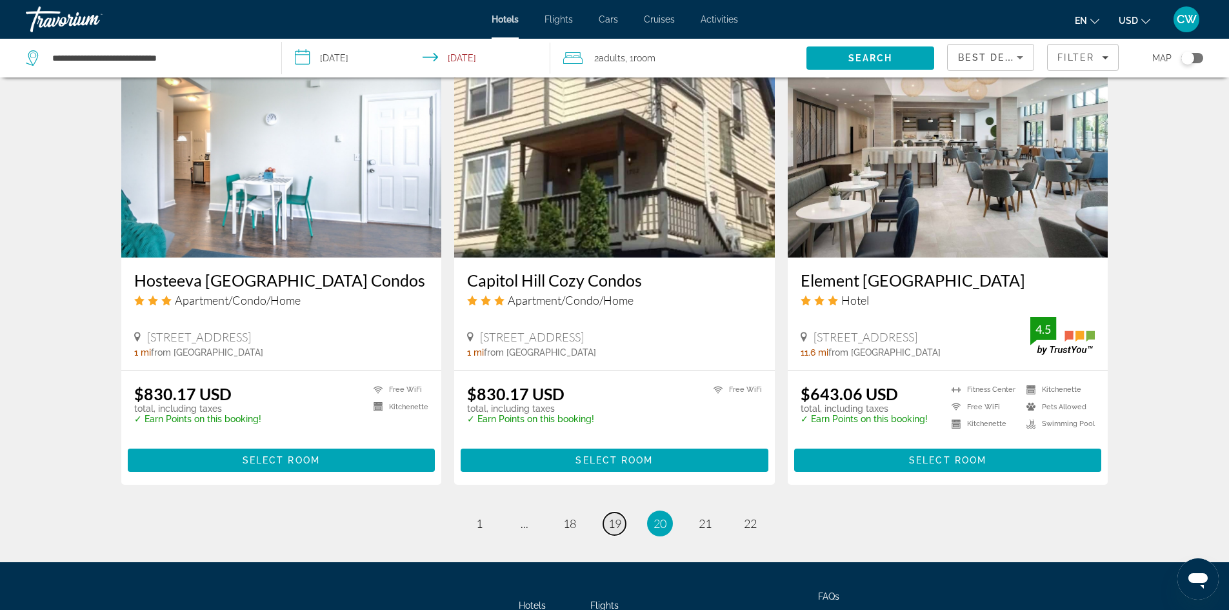
click at [613, 516] on span "19" at bounding box center [614, 523] width 13 height 14
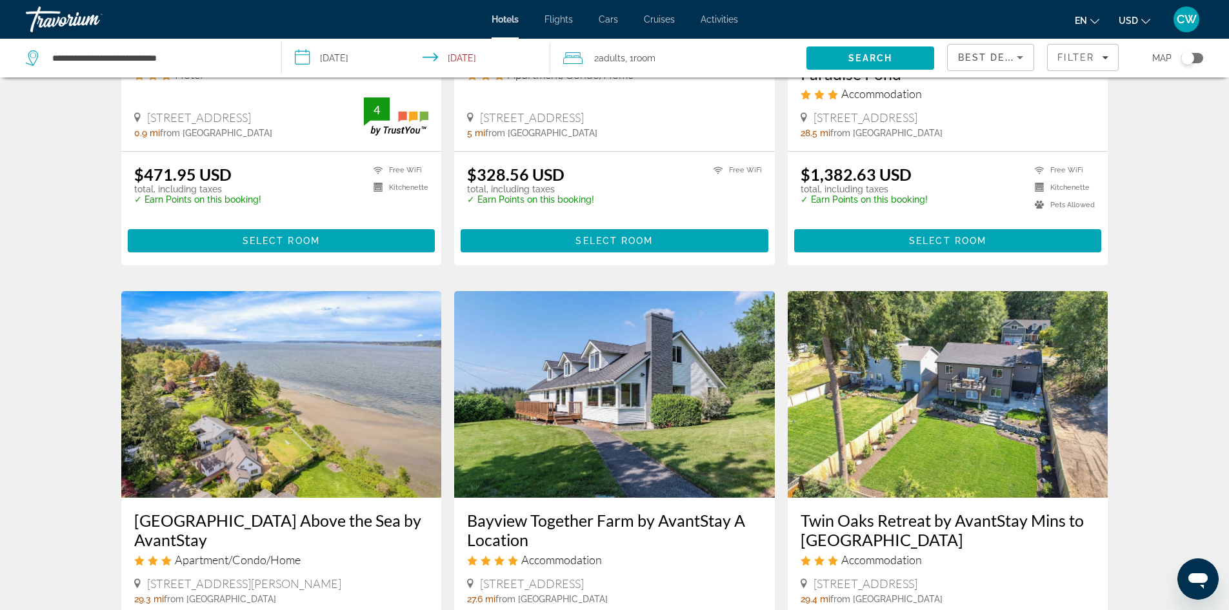
scroll to position [1261, 0]
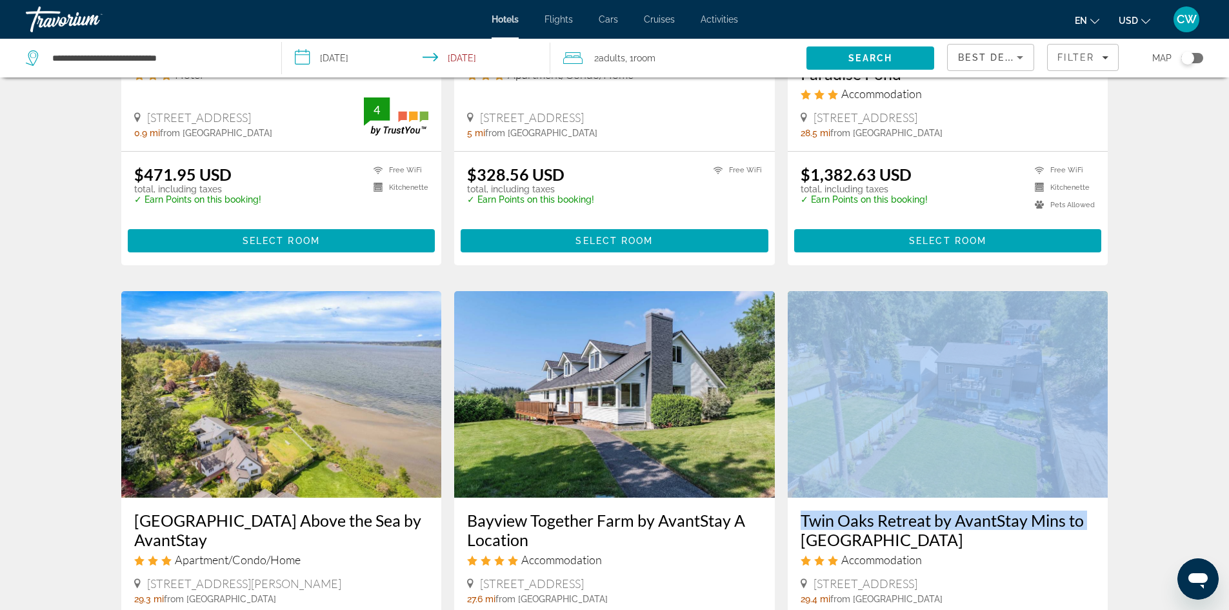
drag, startPoint x: 1160, startPoint y: 428, endPoint x: 1152, endPoint y: 481, distance: 53.6
